Goal: Check status: Check status

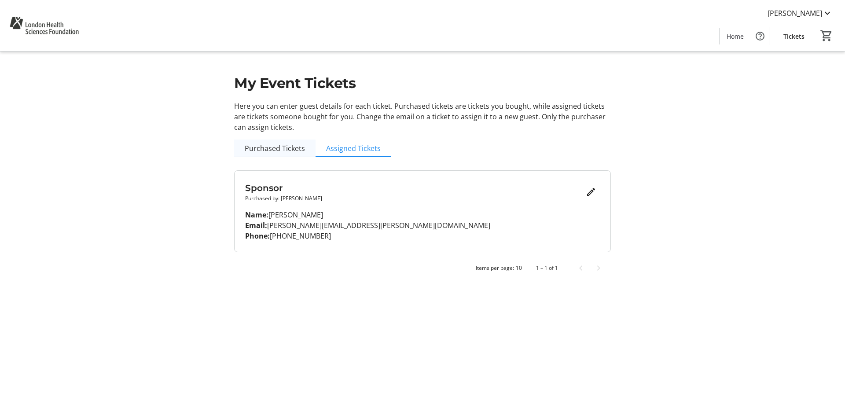
click at [295, 150] on span "Purchased Tickets" at bounding box center [275, 148] width 60 height 7
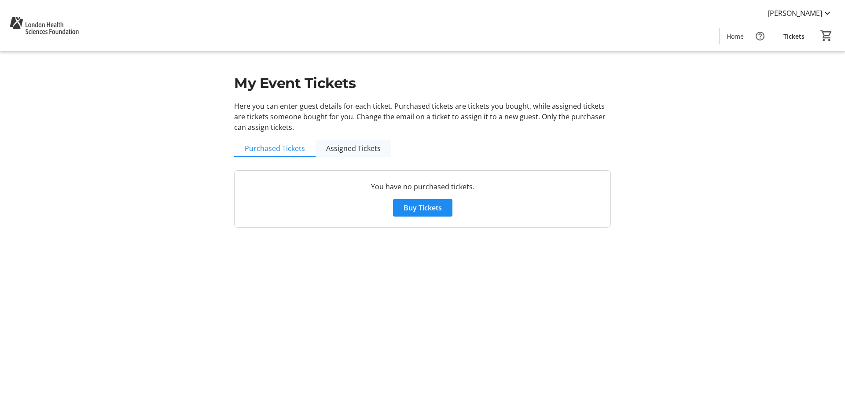
click at [338, 149] on span "Assigned Tickets" at bounding box center [353, 148] width 55 height 7
